Goal: Task Accomplishment & Management: Complete application form

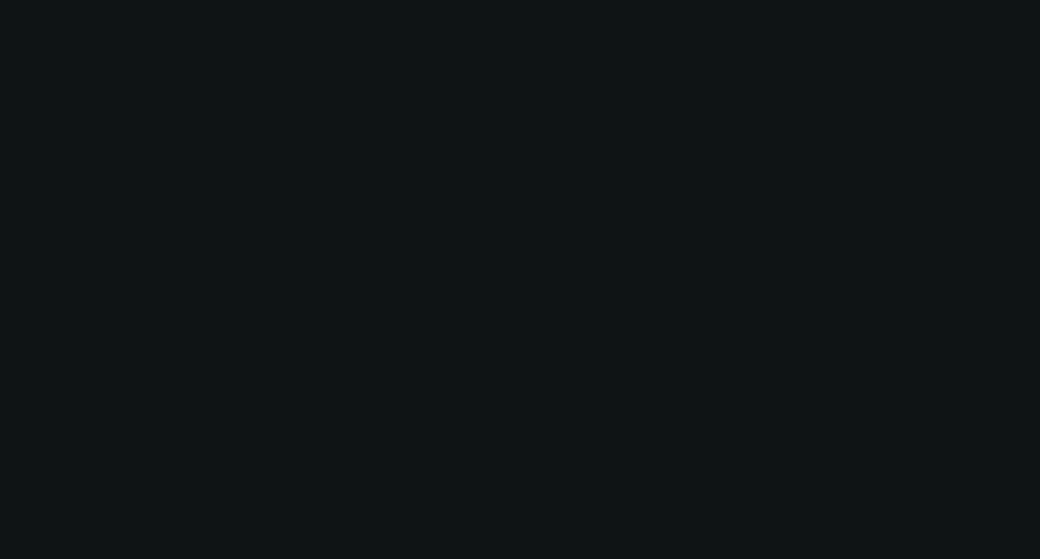
select select "0"
select select "3"
select select "0"
select select "6"
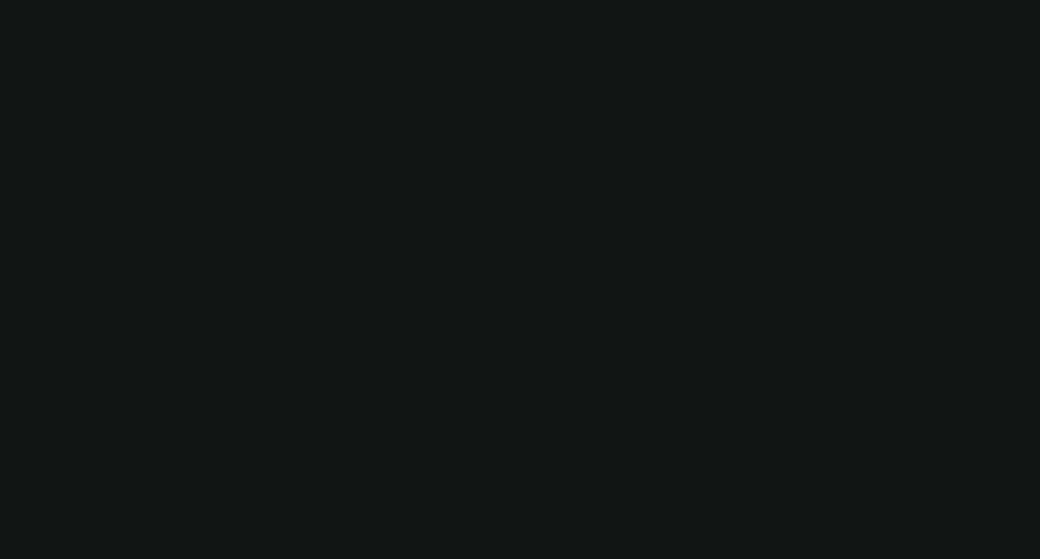
select select "0"
select select "6"
select select "0"
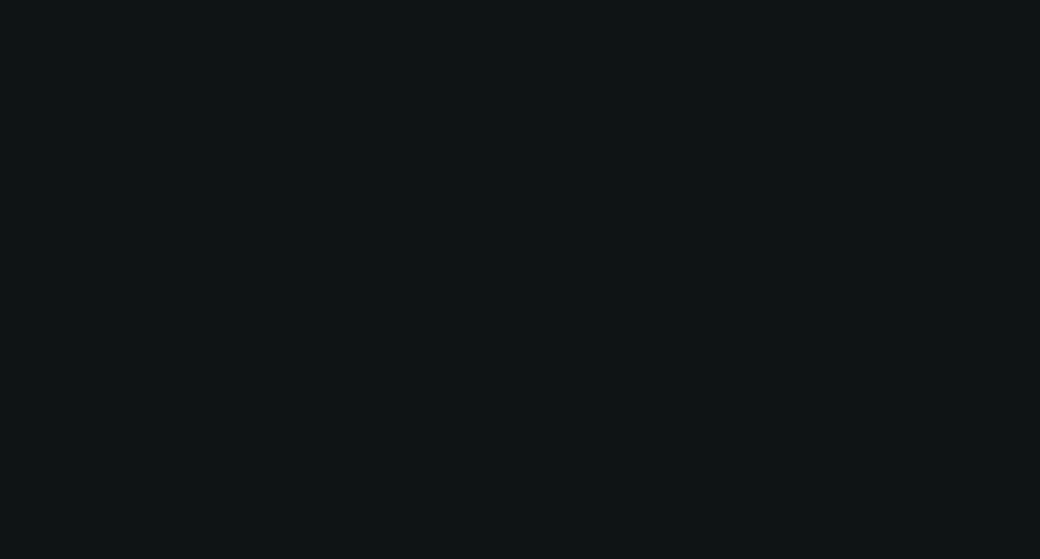
select select "0"
select select "6"
select select "0"
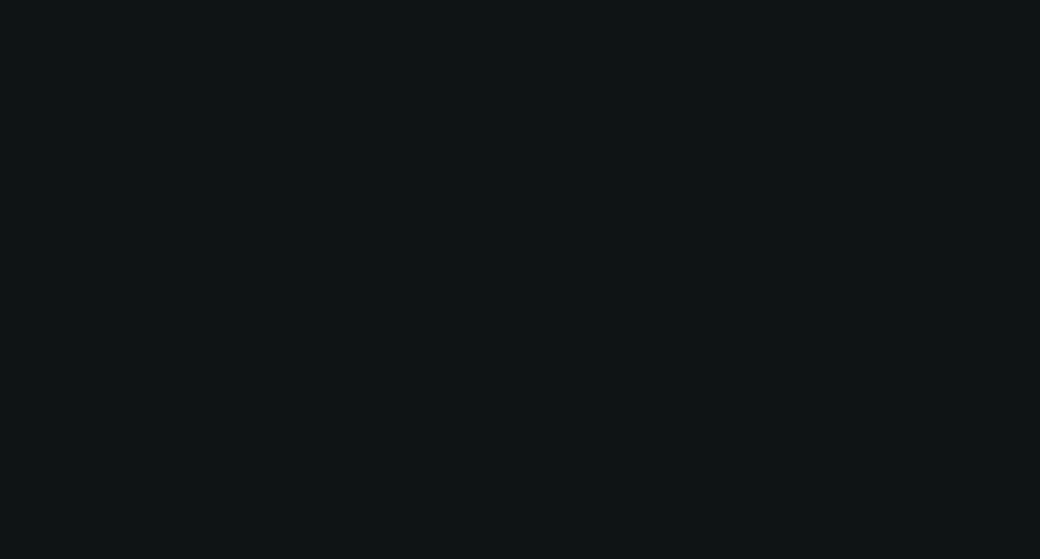
select select "0"
select select "6"
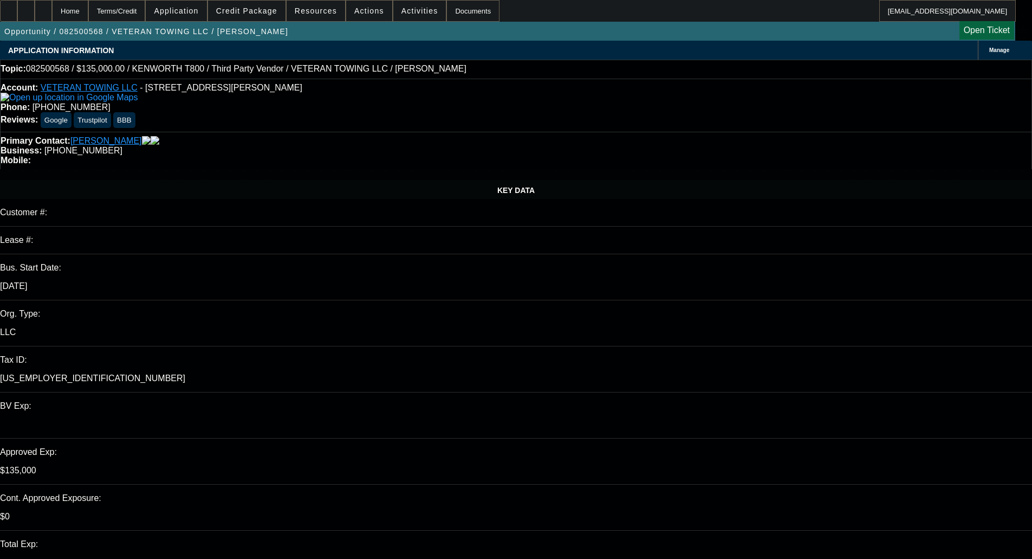
select select "0"
select select "6"
select select "0"
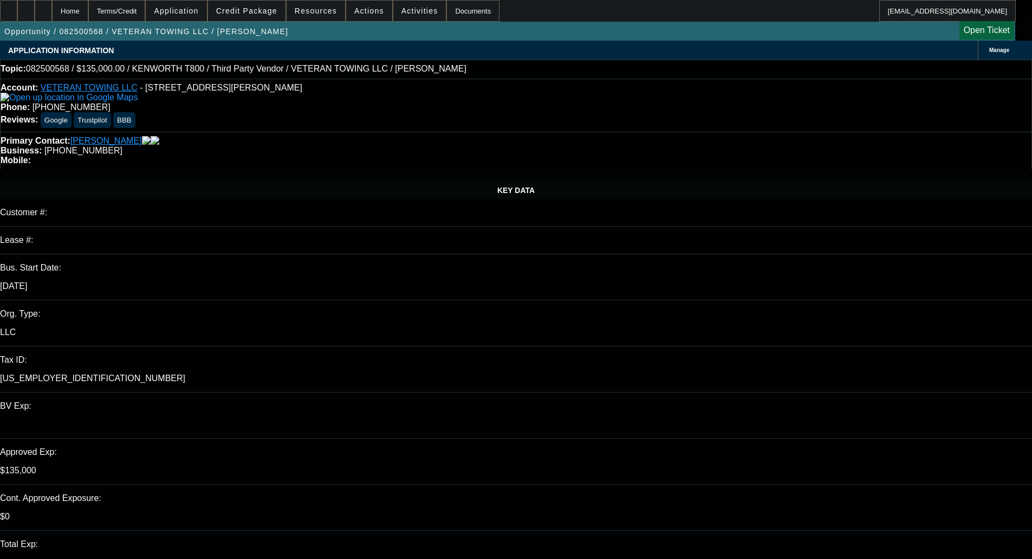
select select "0"
select select "6"
select select "0"
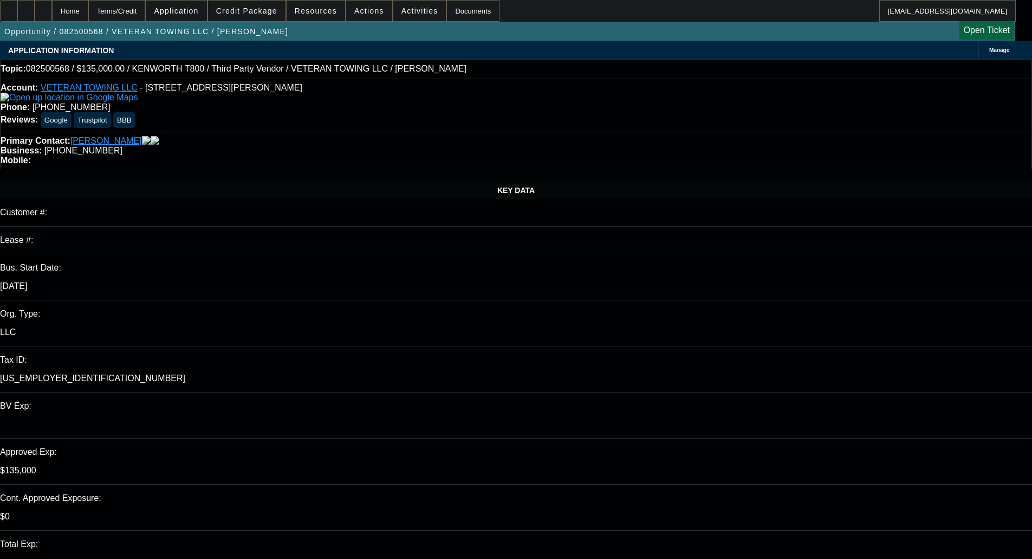
select select "0"
select select "6"
select select "0"
select select "3"
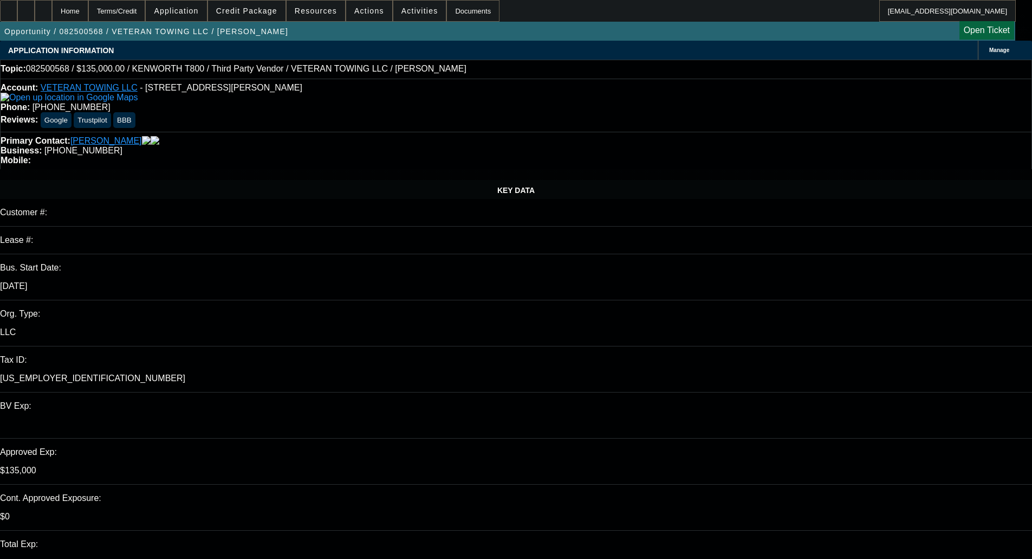
select select "0"
select select "6"
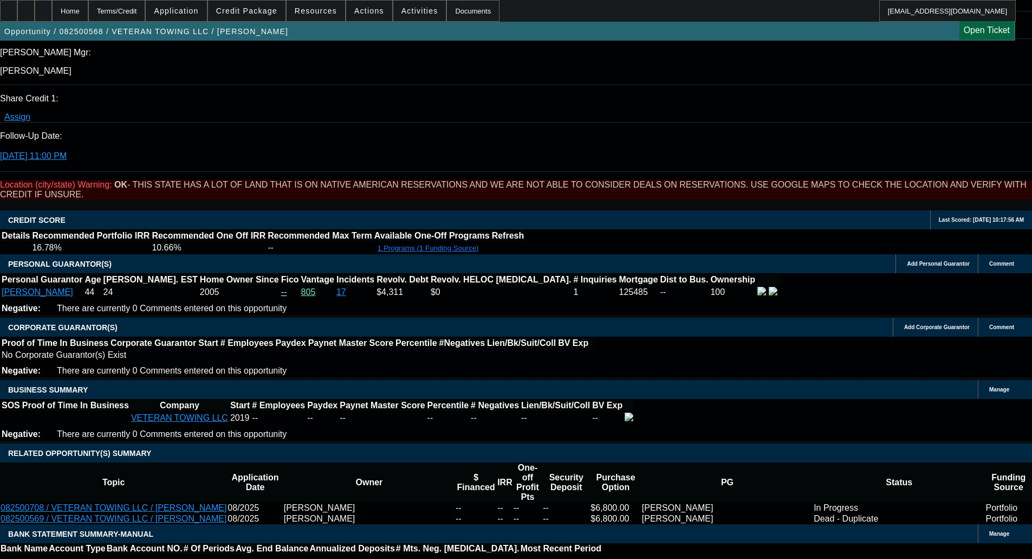
scroll to position [1517, 0]
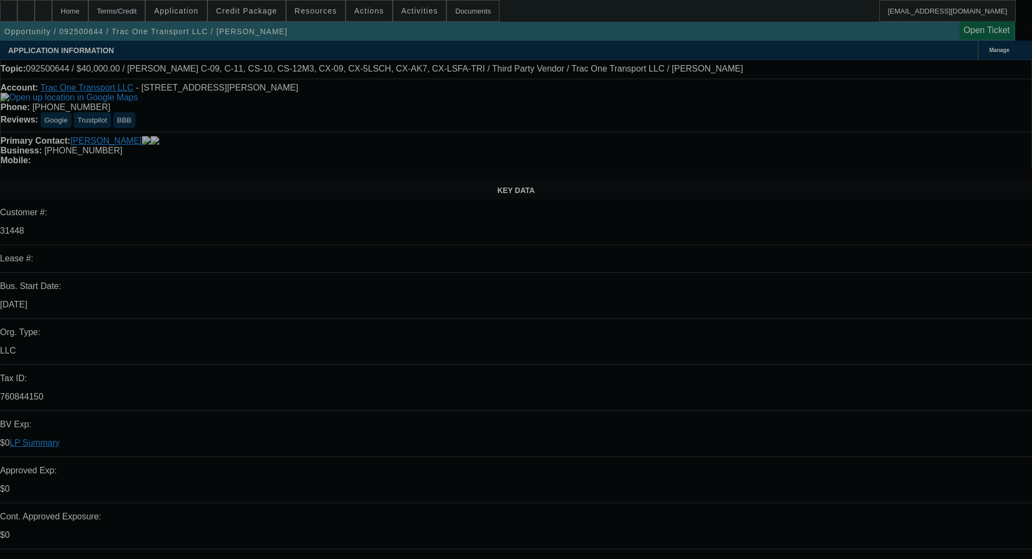
select select "0"
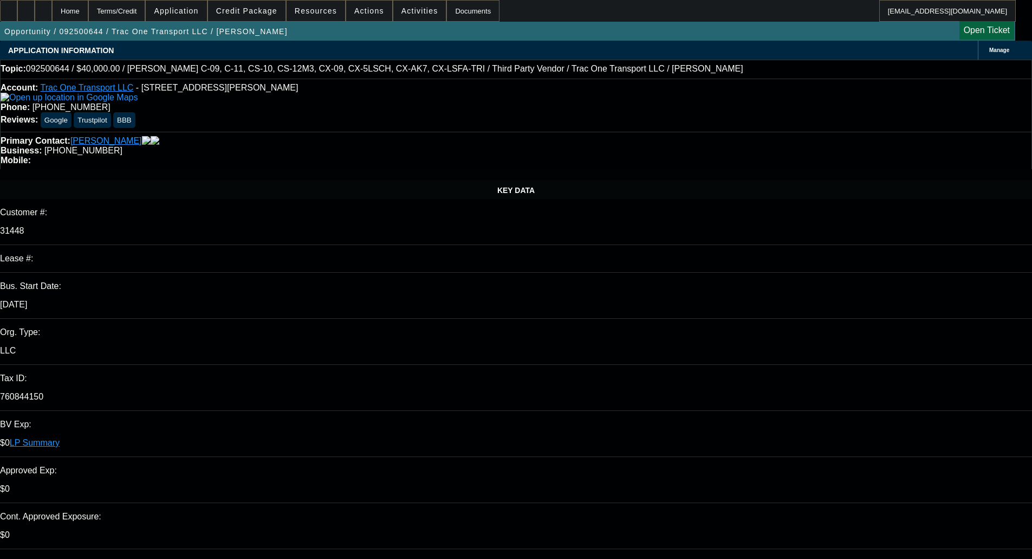
select select "0"
select select "3"
select select "0"
select select "6"
select select "0"
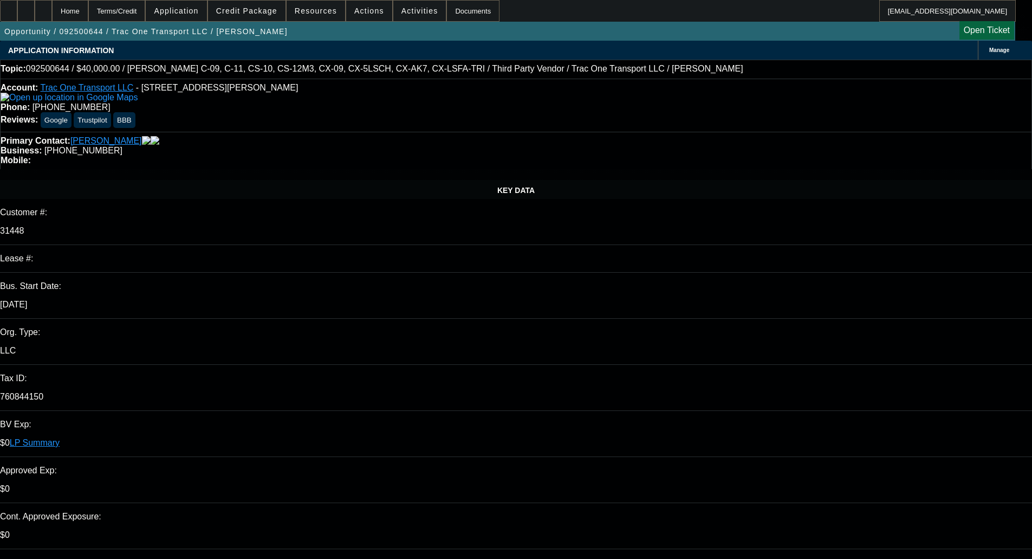
select select "0"
select select "6"
select select "0"
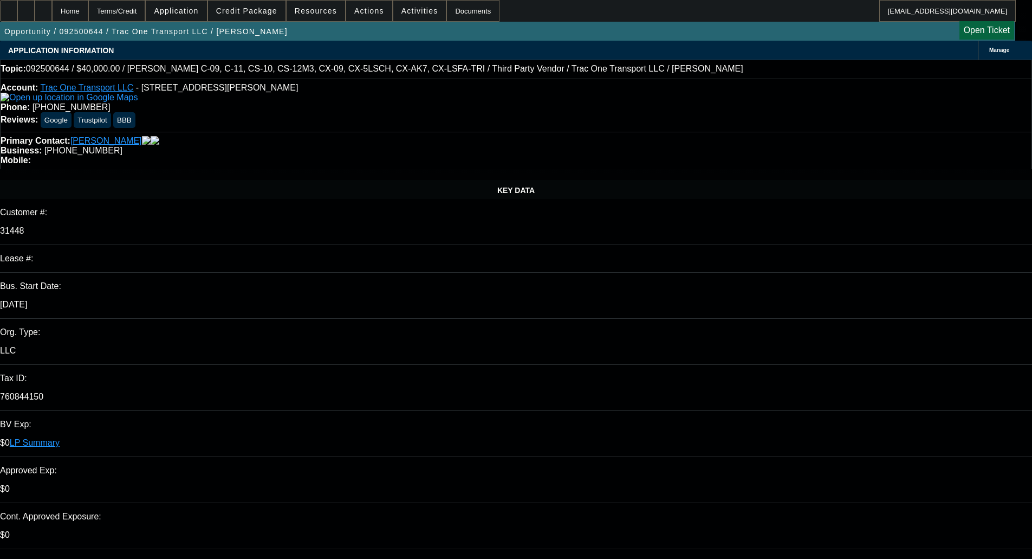
select select "0"
select select "6"
select select "0"
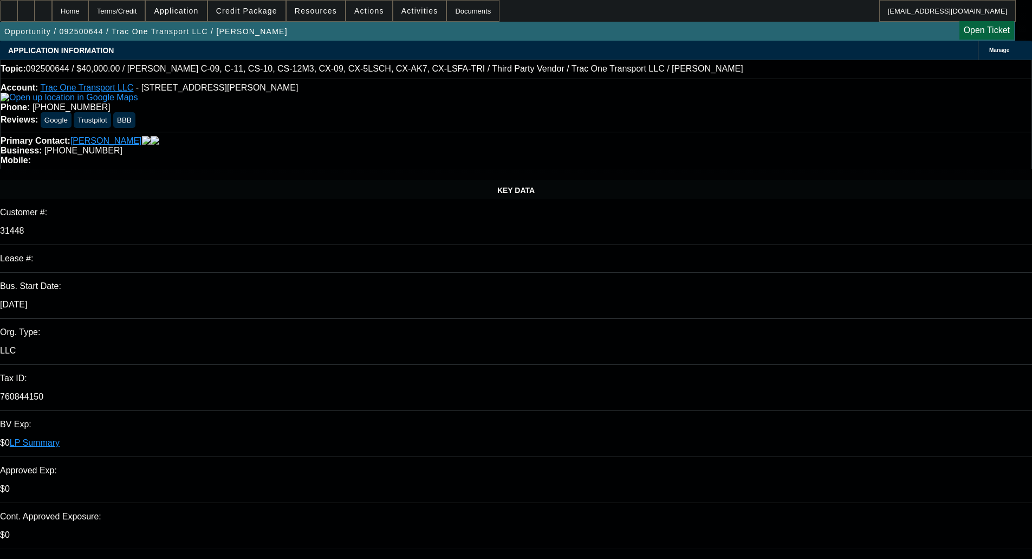
select select "6"
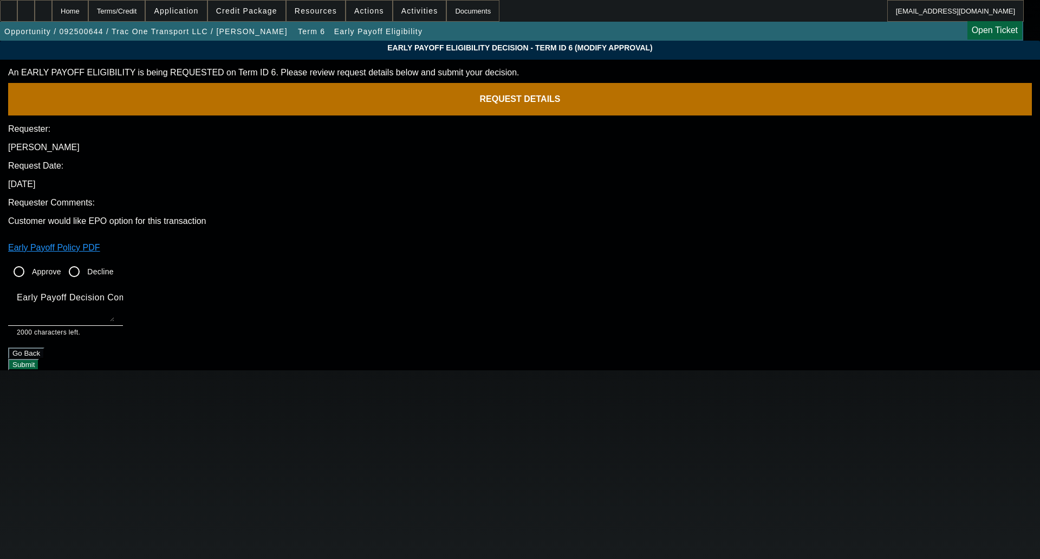
click at [30, 261] on input "Approve" at bounding box center [19, 272] width 22 height 22
radio input "true"
click at [147, 293] on mat-label "Early Payoff Decision Comment" at bounding box center [82, 297] width 130 height 9
click at [114, 295] on textarea "Early Payoff Decision Comment" at bounding box center [66, 308] width 98 height 26
type textarea "OKAY FOR SERVICED EBO"
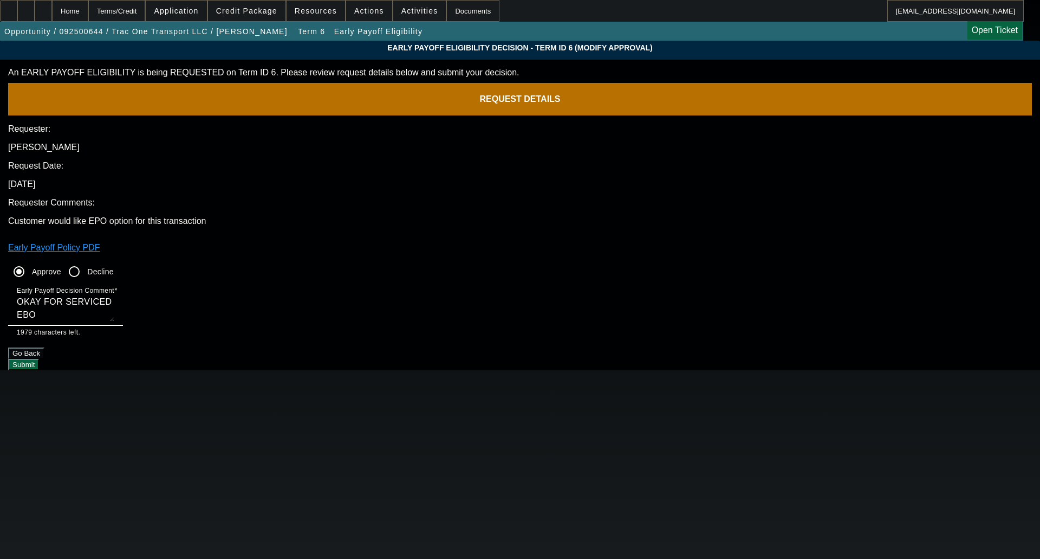
click at [39, 359] on button "Submit" at bounding box center [23, 364] width 31 height 11
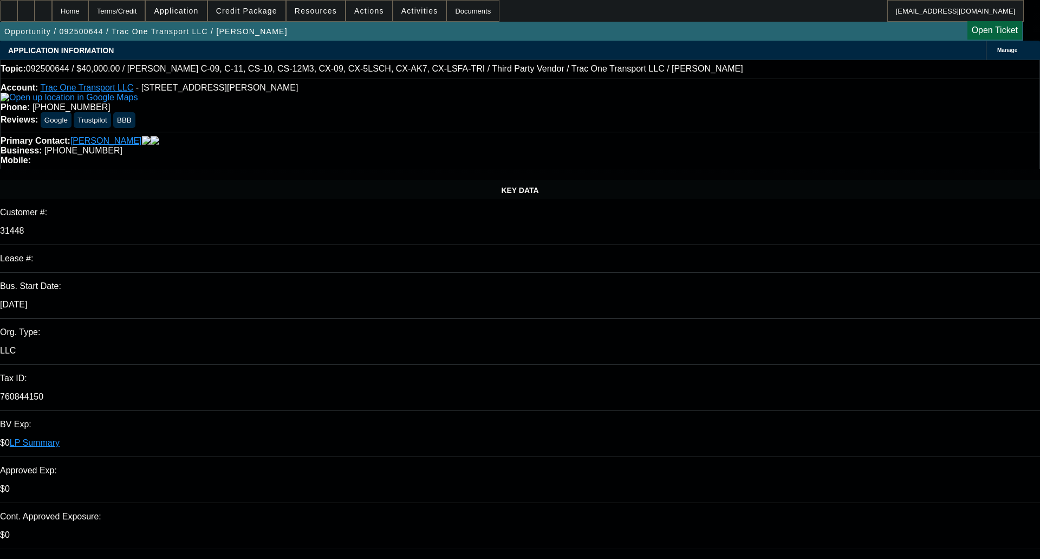
select select "0"
select select "3"
select select "0"
select select "6"
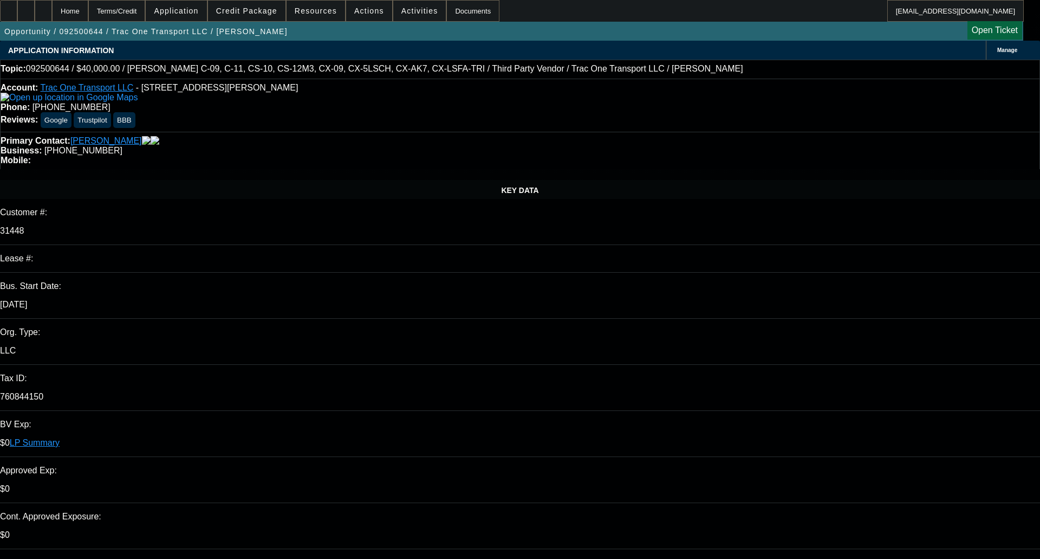
select select "0"
select select "6"
select select "0"
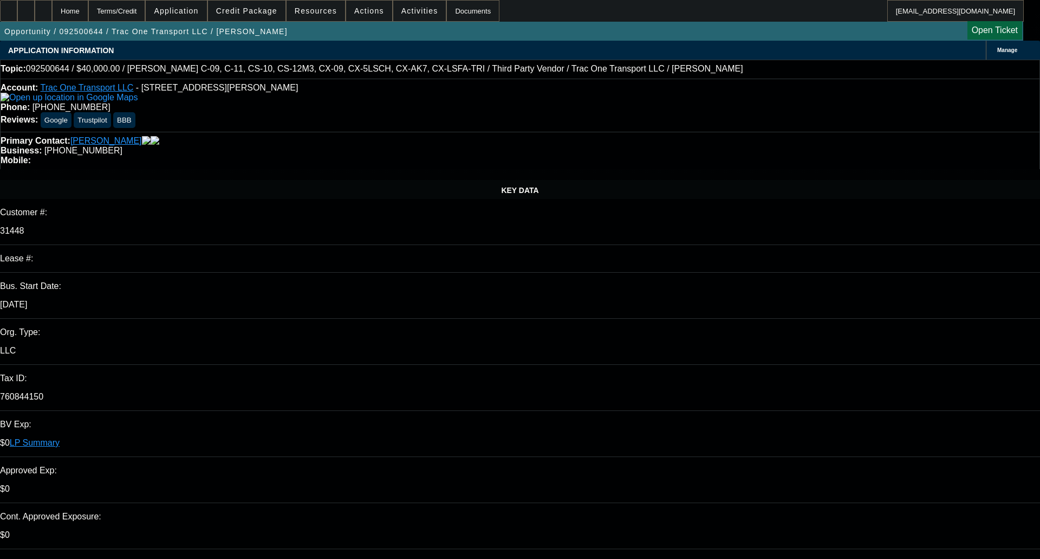
select select "0"
select select "6"
select select "0"
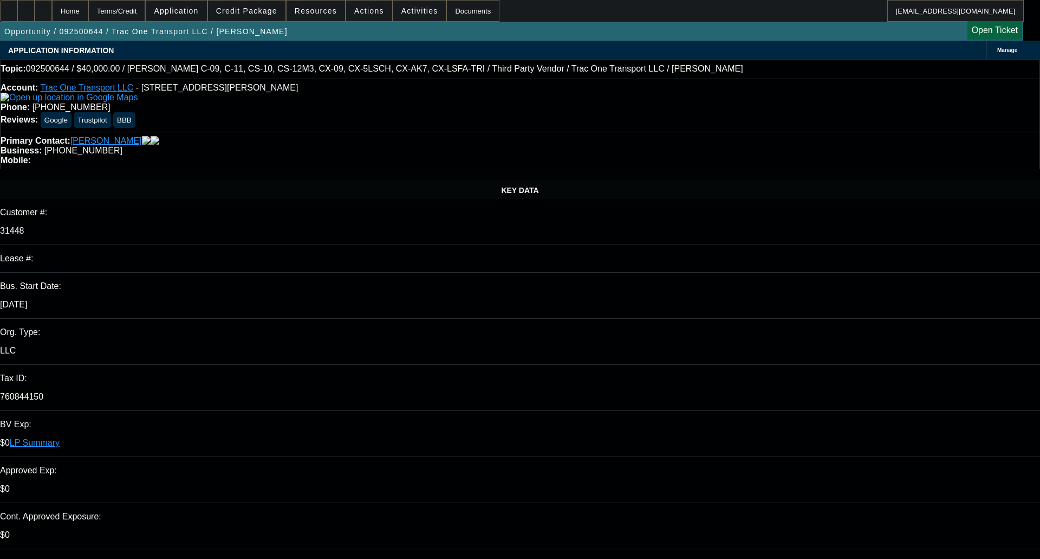
select select "0"
select select "6"
